Goal: Find specific page/section: Find specific page/section

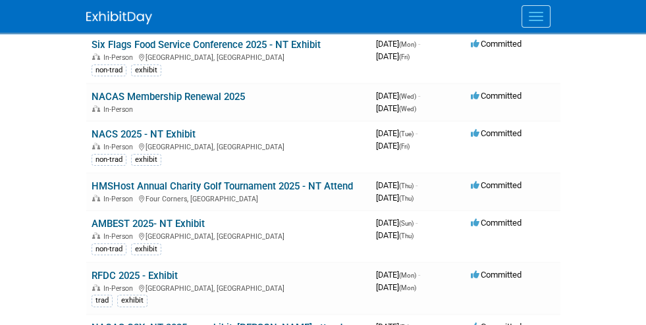
scroll to position [199, 0]
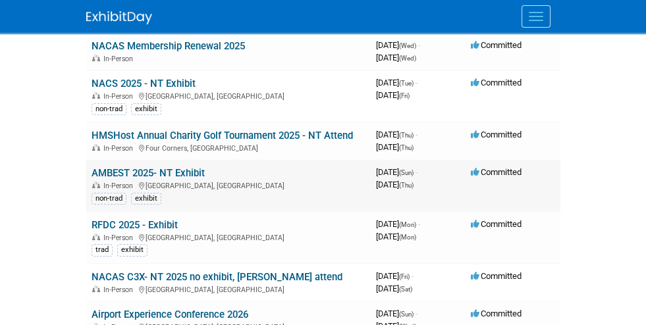
click at [109, 168] on link "AMBEST 2025- NT Exhibit" at bounding box center [147, 173] width 113 height 12
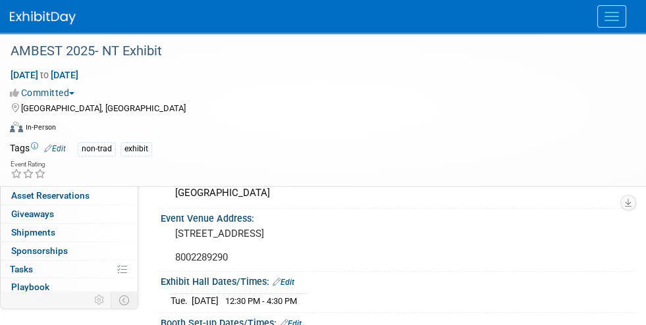
click at [68, 140] on link "Booth" at bounding box center [69, 141] width 137 height 18
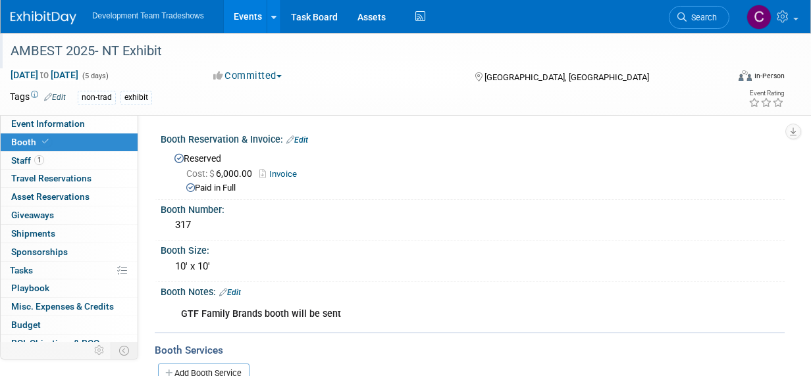
click at [425, 61] on div "AMBEST 2025- NT Exhibit" at bounding box center [362, 51] width 712 height 24
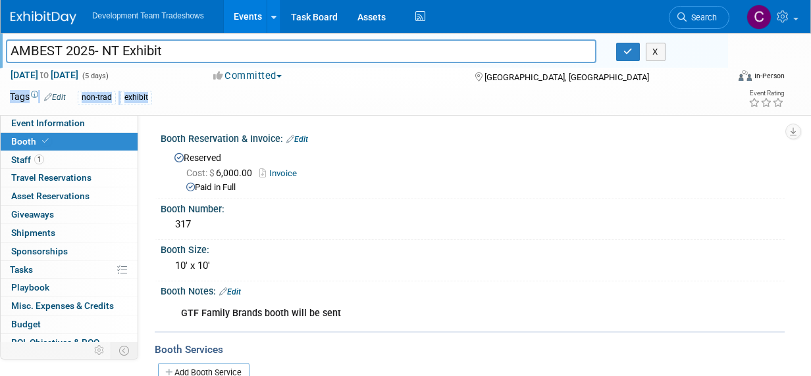
drag, startPoint x: 603, startPoint y: 103, endPoint x: 624, endPoint y: 104, distance: 20.4
click at [607, 106] on div "Tags Edit non-trad exhibit" at bounding box center [331, 98] width 642 height 20
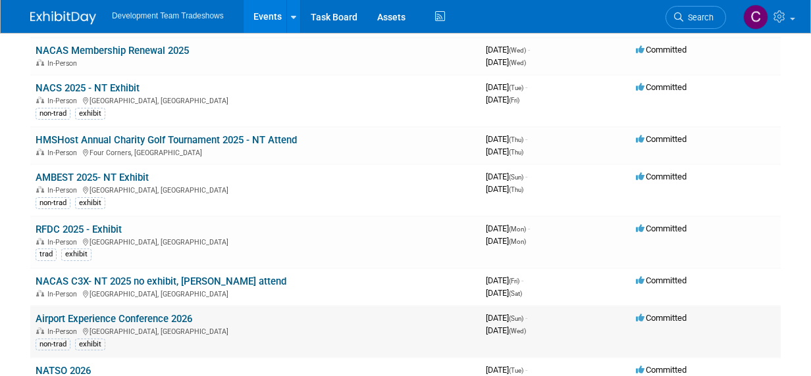
scroll to position [263, 0]
